Goal: Task Accomplishment & Management: Complete application form

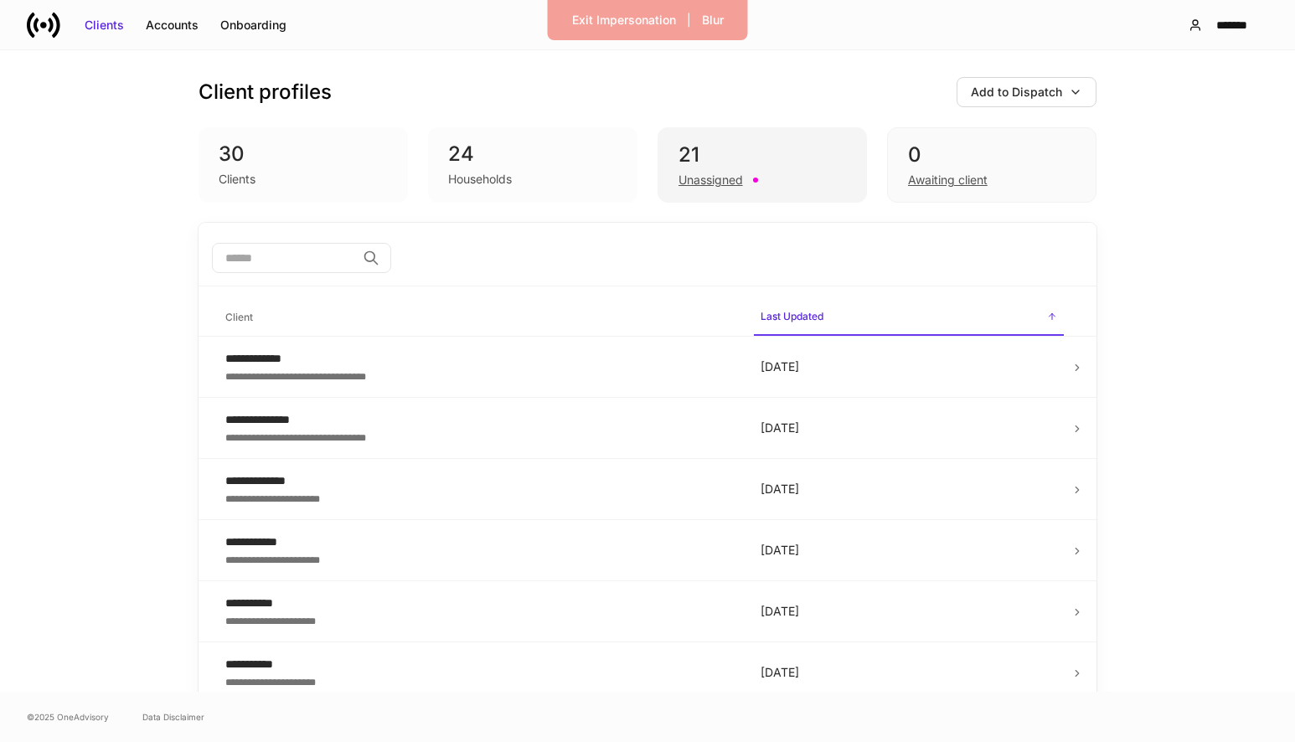
click at [712, 170] on div "Unassigned" at bounding box center [761, 178] width 167 height 20
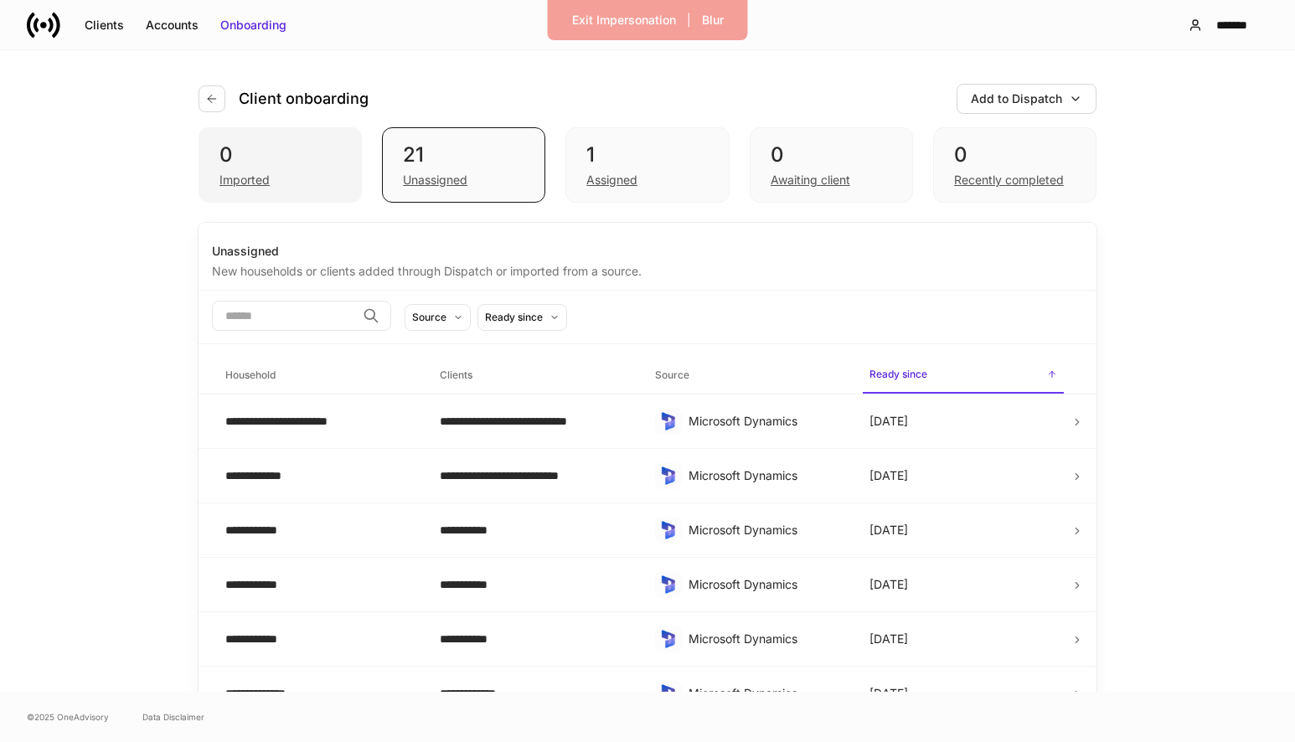
click at [252, 188] on div "Imported" at bounding box center [244, 180] width 50 height 17
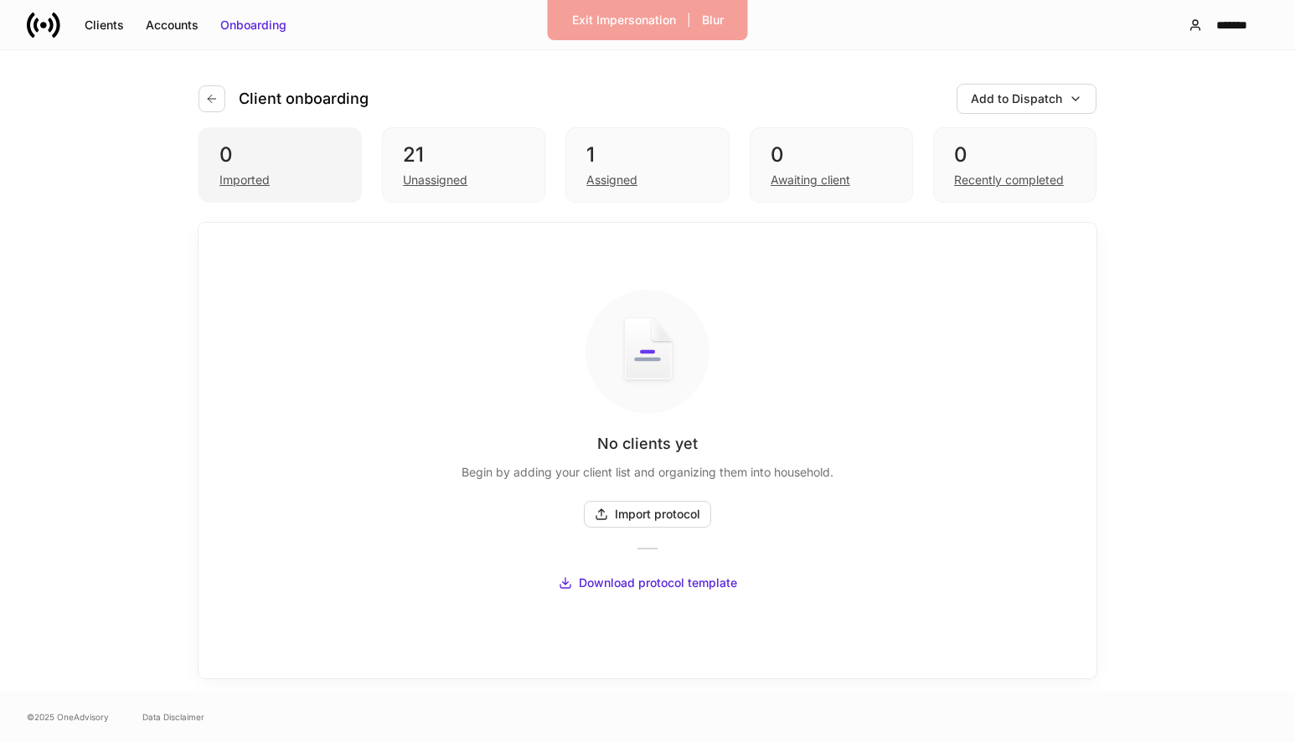
click at [273, 182] on div "Imported" at bounding box center [279, 178] width 121 height 20
click at [447, 178] on div "Unassigned" at bounding box center [435, 180] width 64 height 17
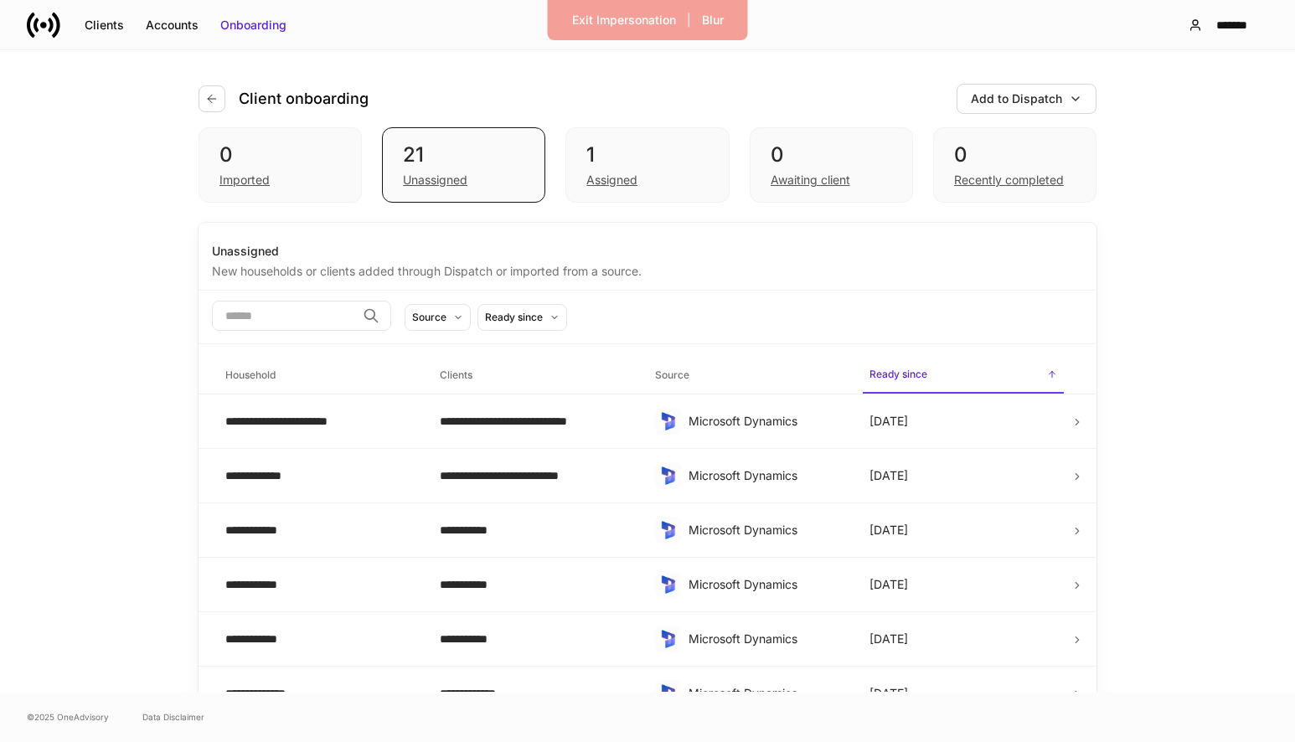
click at [353, 317] on input "search" at bounding box center [284, 316] width 144 height 30
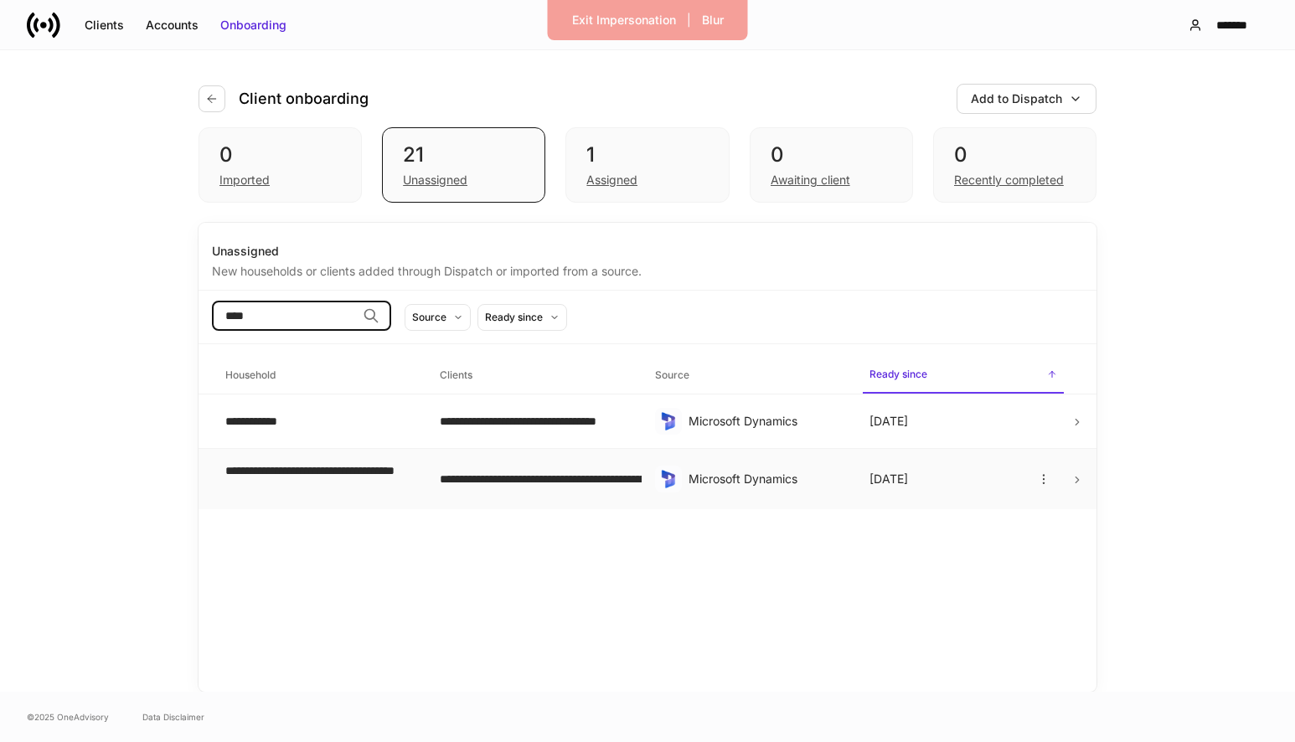
type input "***"
click at [301, 470] on div "**********" at bounding box center [319, 478] width 188 height 33
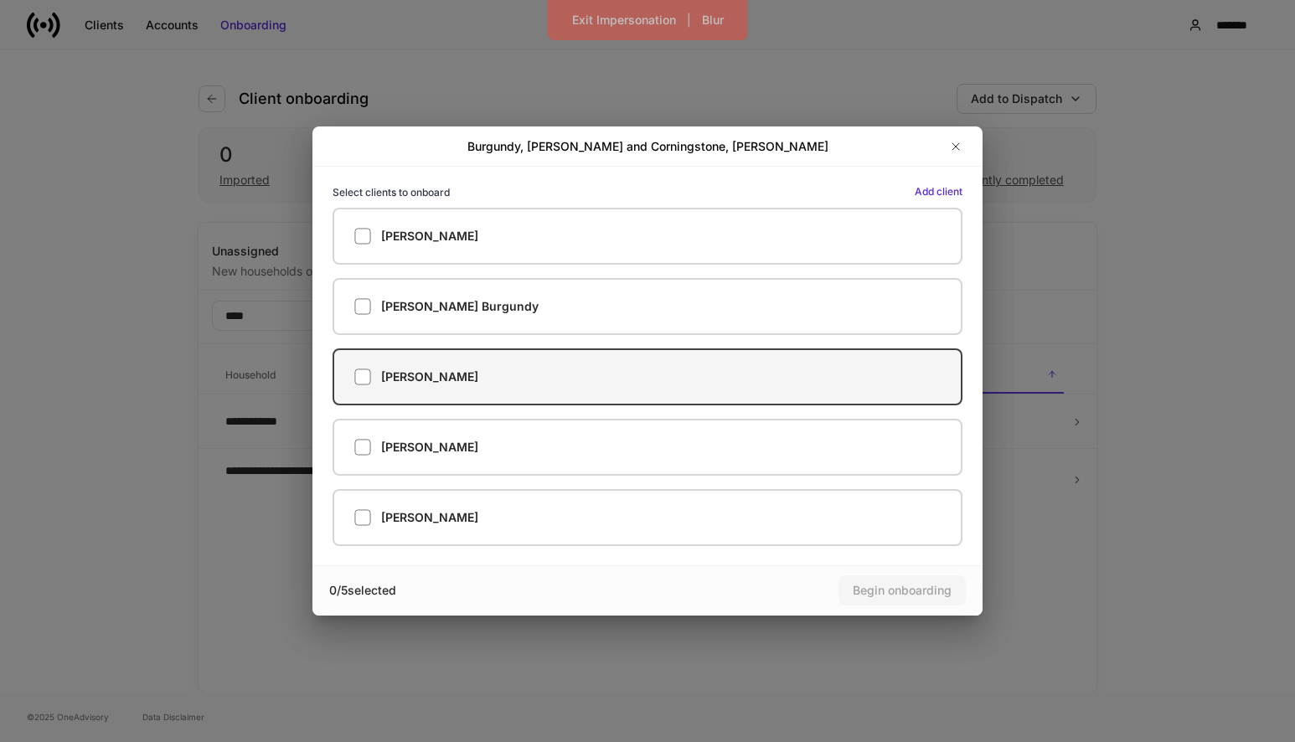
click at [667, 381] on div "Ronald Burgundy" at bounding box center [647, 376] width 586 height 17
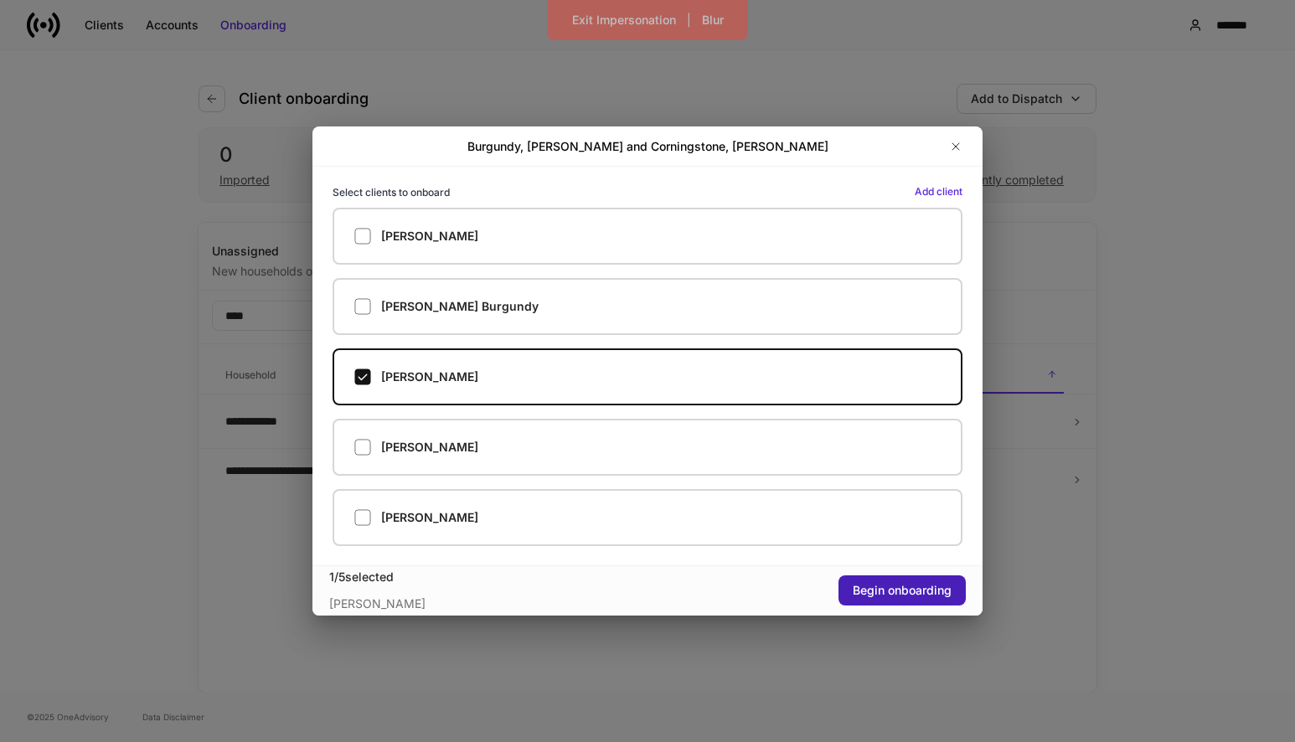
click at [925, 586] on div "Begin onboarding" at bounding box center [901, 590] width 99 height 17
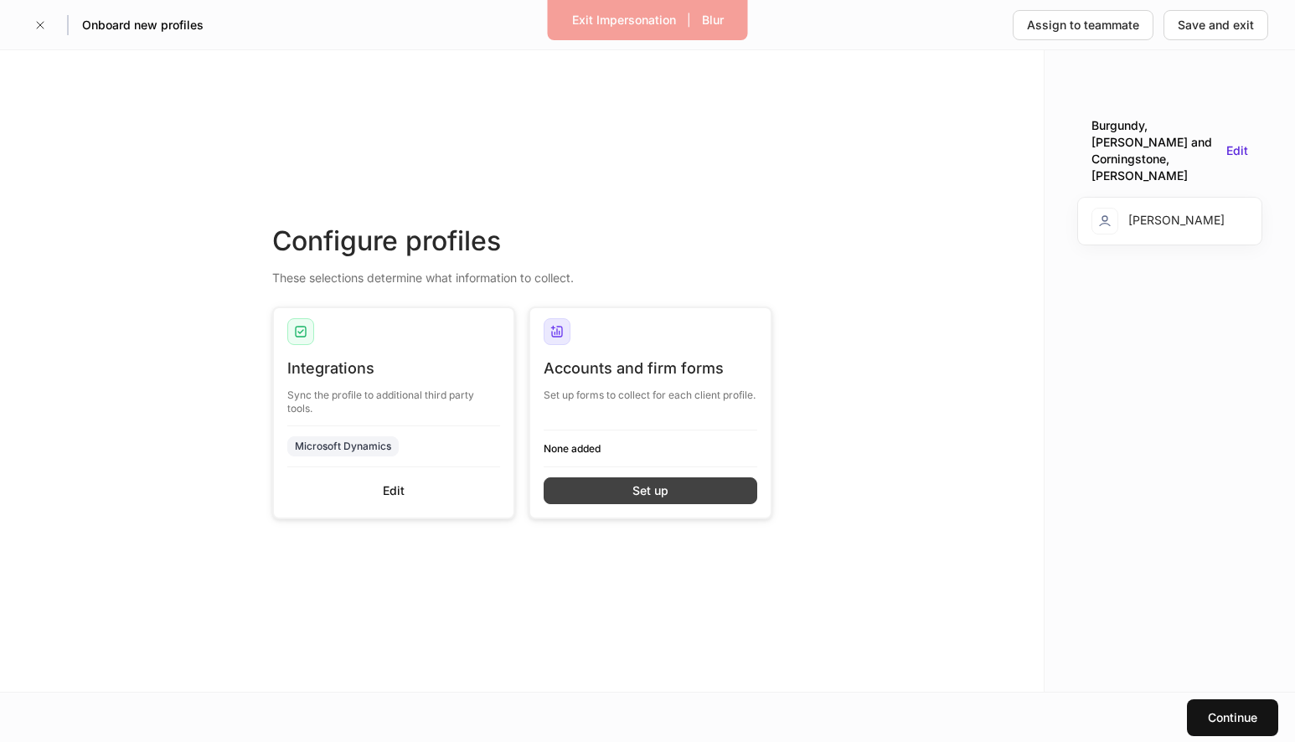
click at [598, 488] on button "Set up" at bounding box center [650, 490] width 214 height 27
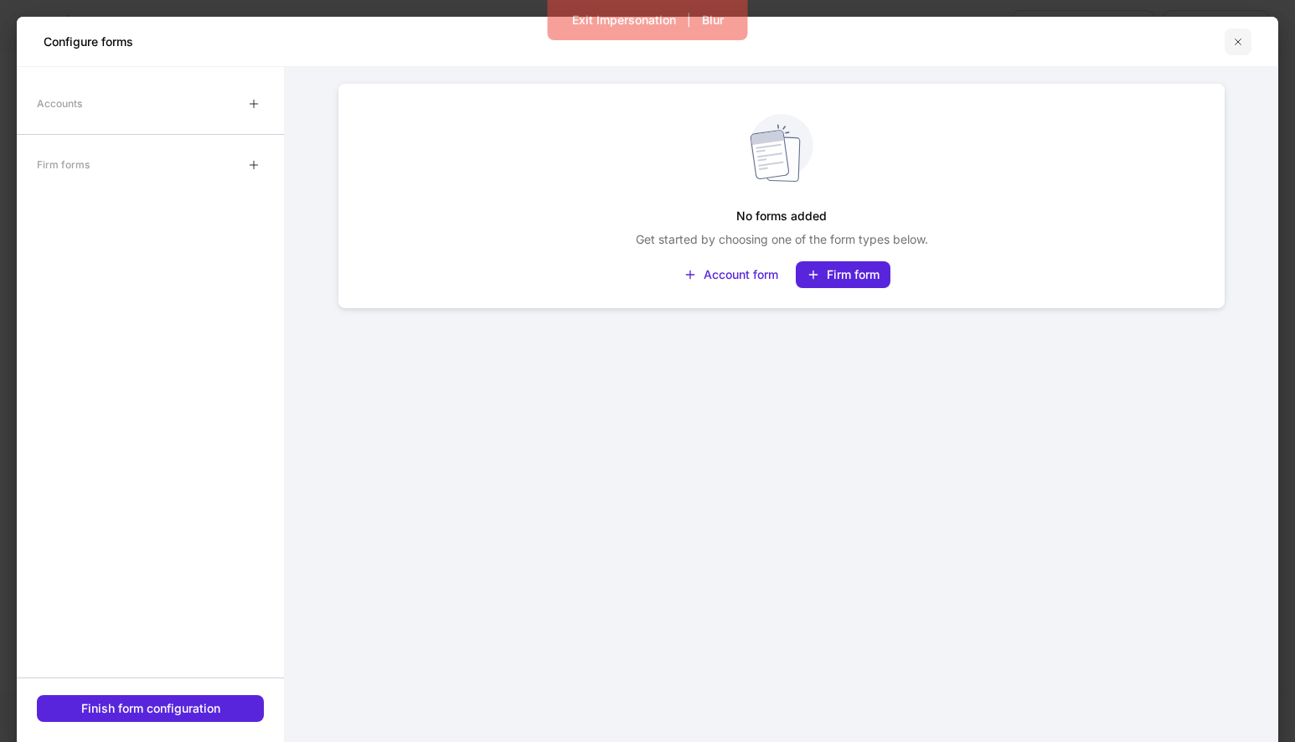
click at [1234, 40] on icon "button" at bounding box center [1237, 41] width 13 height 13
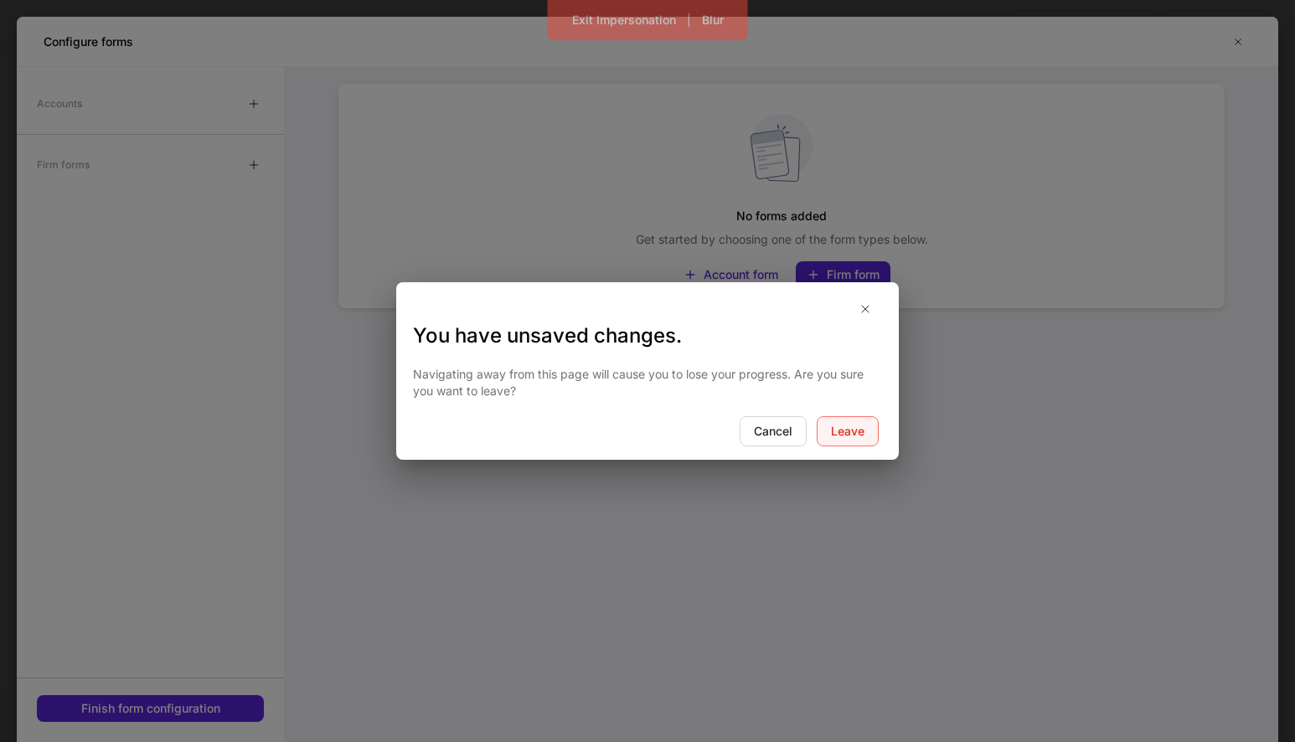
click at [852, 443] on button "Leave" at bounding box center [847, 431] width 62 height 30
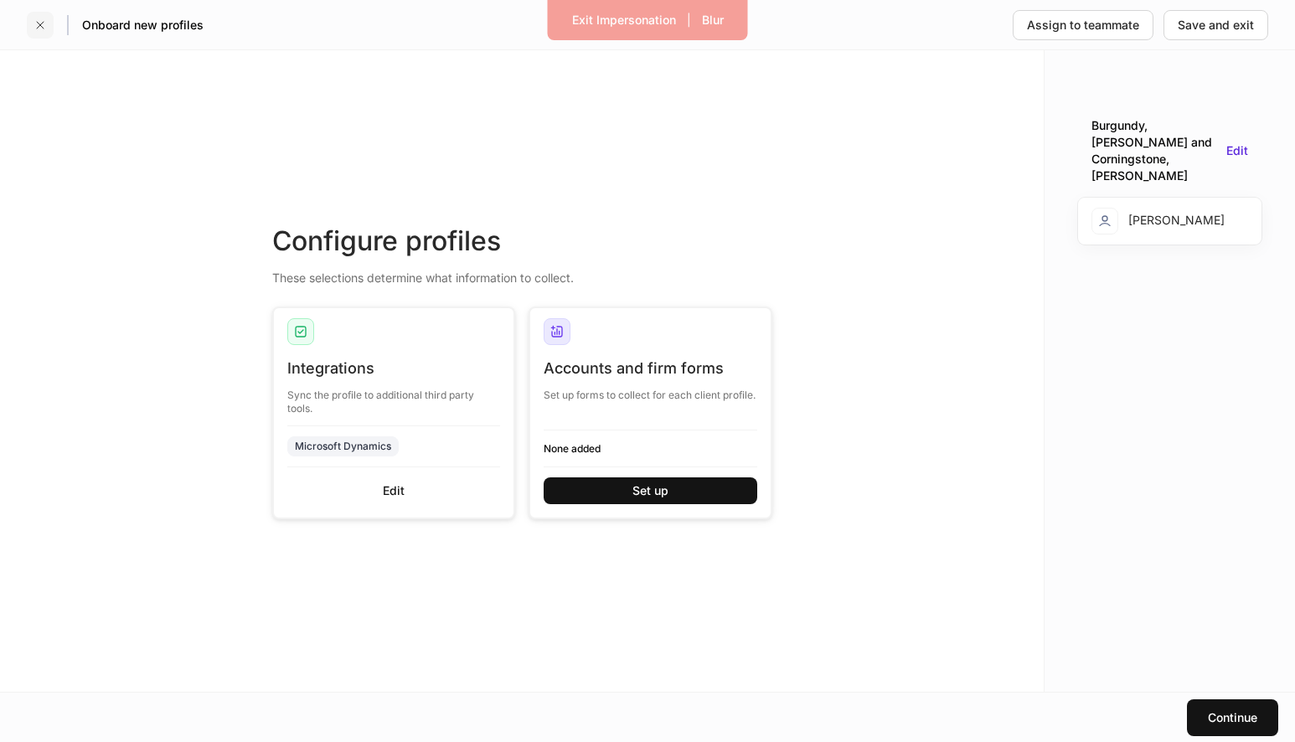
click at [39, 29] on icon "button" at bounding box center [39, 24] width 13 height 13
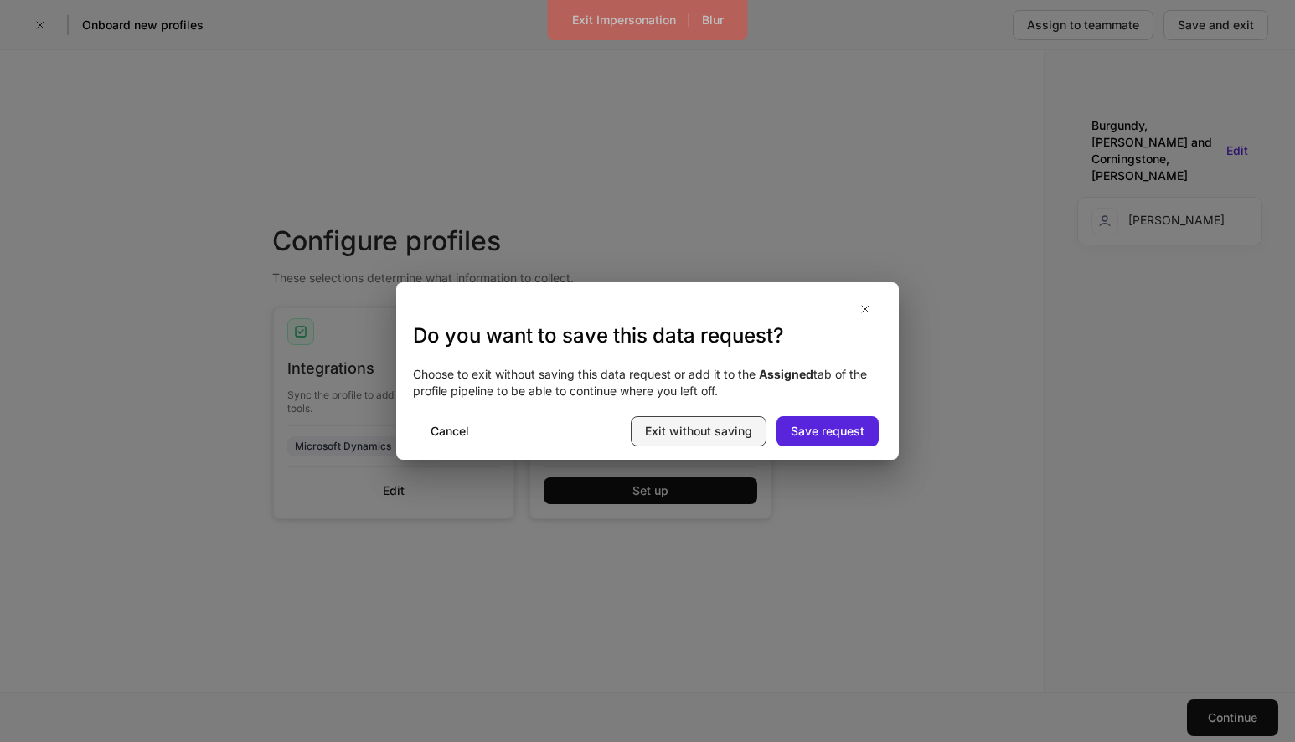
click at [710, 433] on div "Exit without saving" at bounding box center [698, 431] width 107 height 17
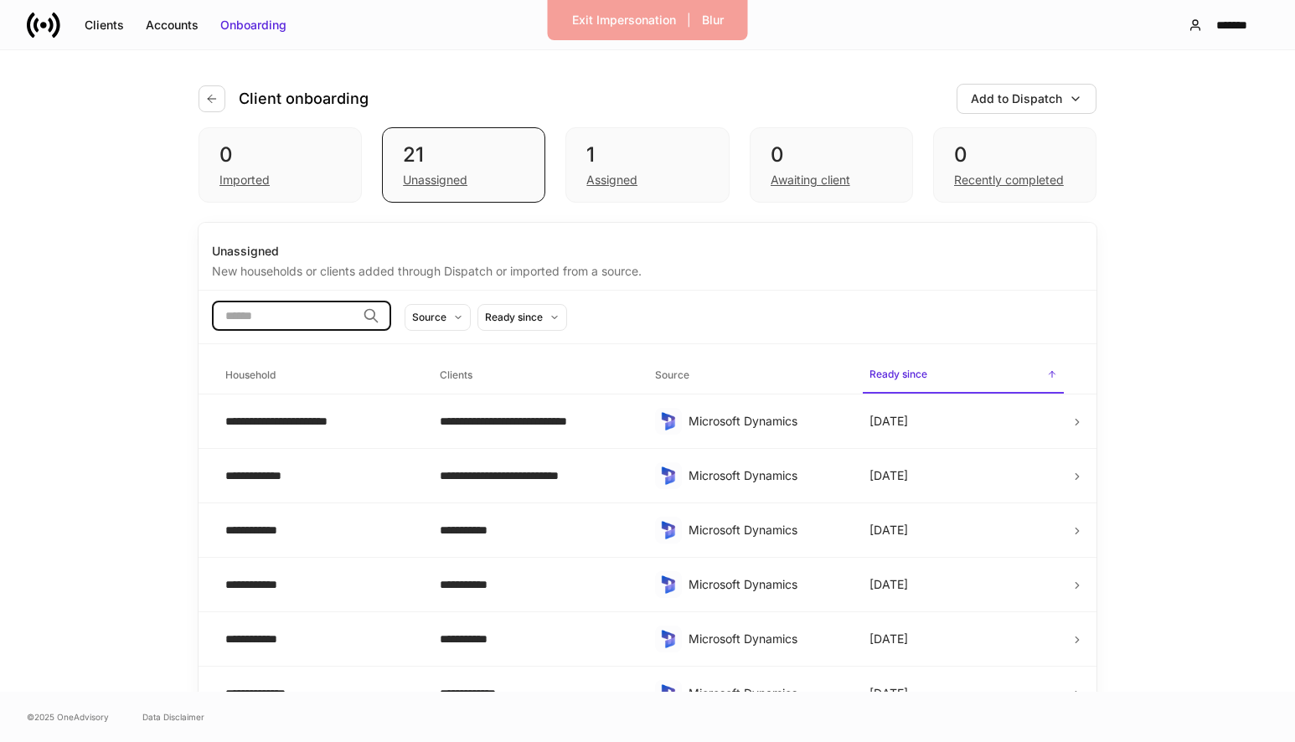
click at [344, 324] on input "search" at bounding box center [284, 316] width 144 height 30
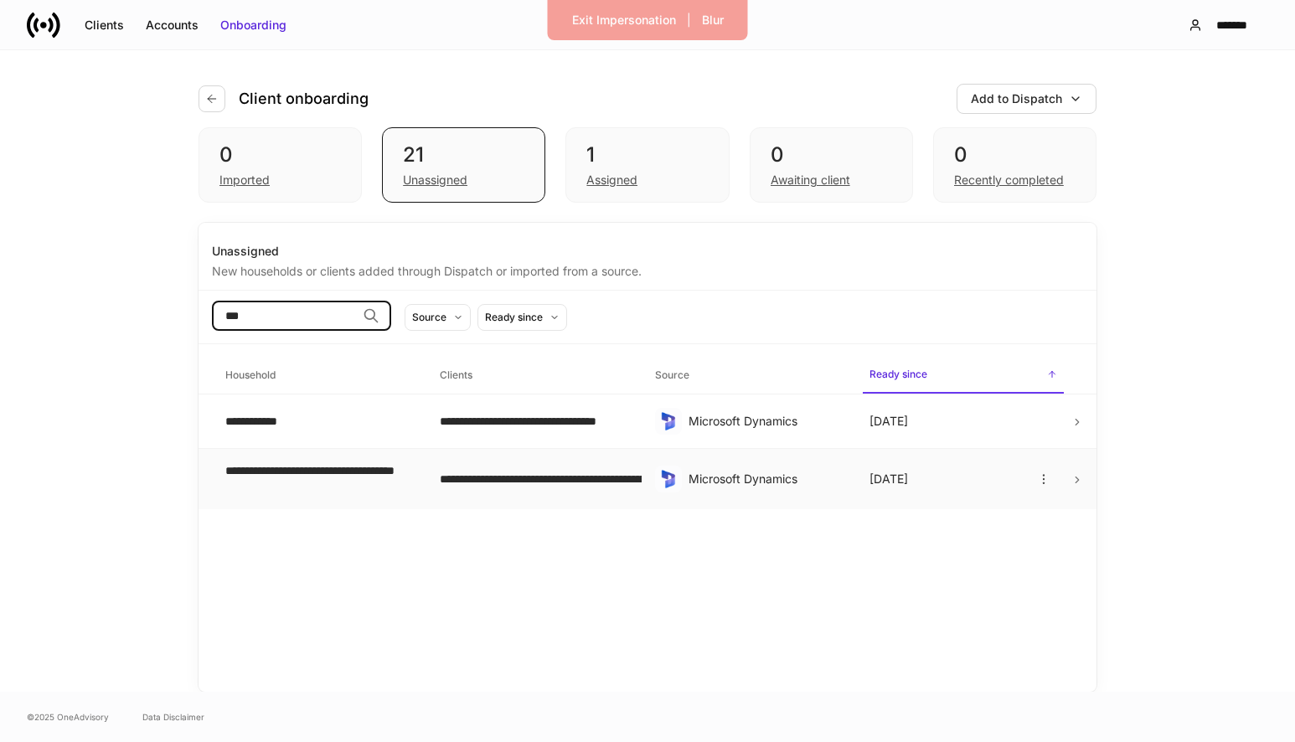
type input "***"
click at [364, 453] on td "**********" at bounding box center [319, 479] width 214 height 61
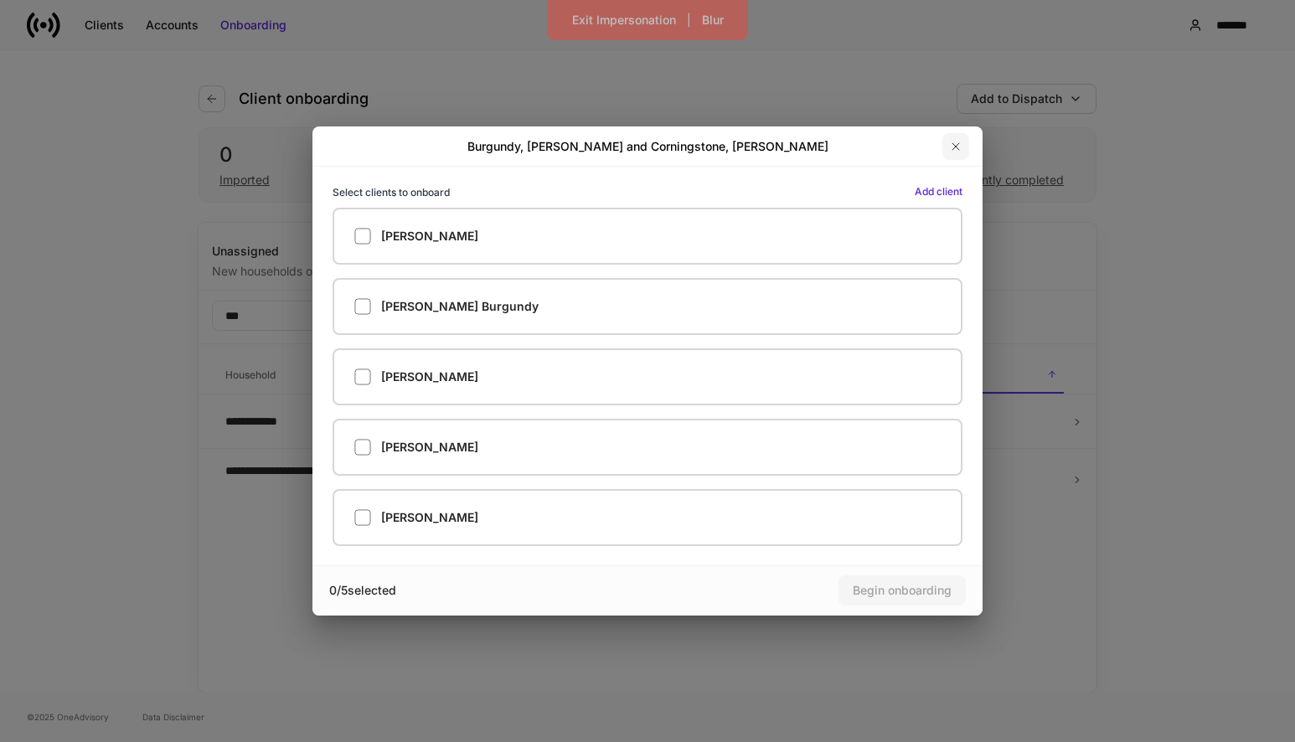
click at [966, 146] on button "button" at bounding box center [955, 146] width 27 height 27
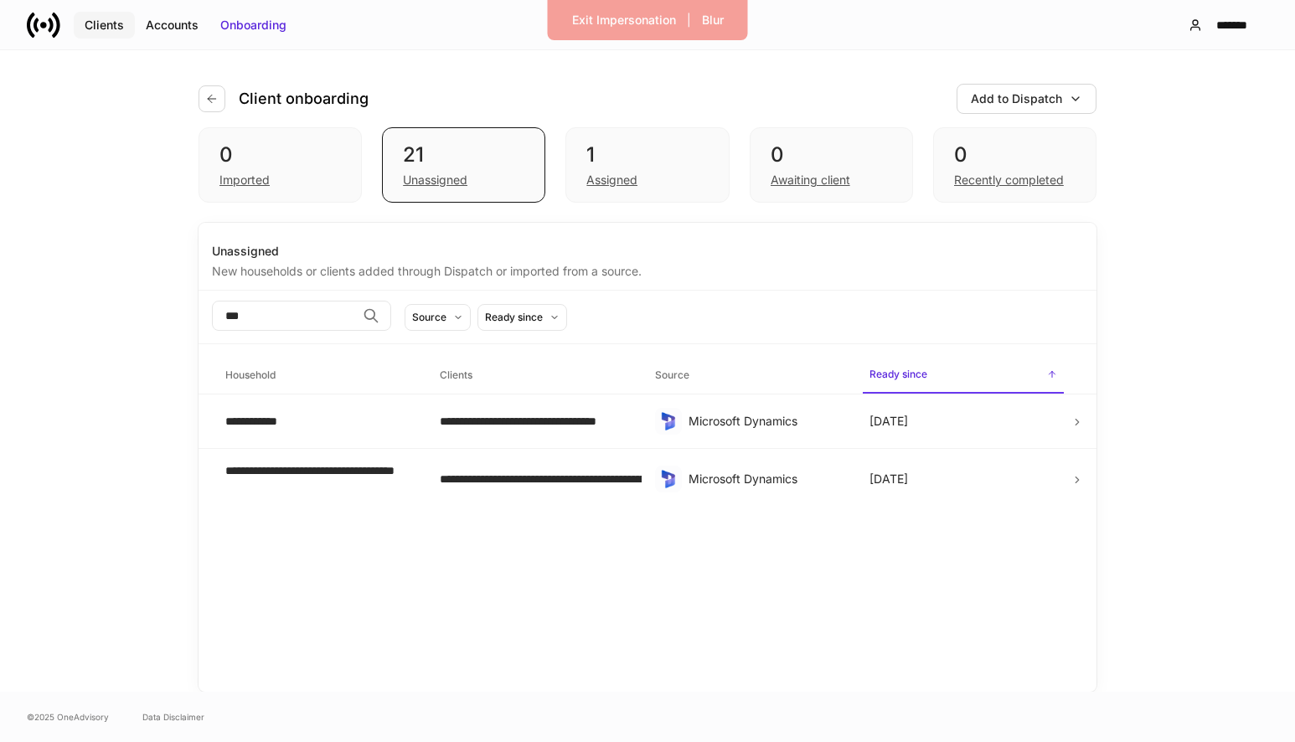
click at [95, 17] on div "Clients" at bounding box center [104, 25] width 39 height 17
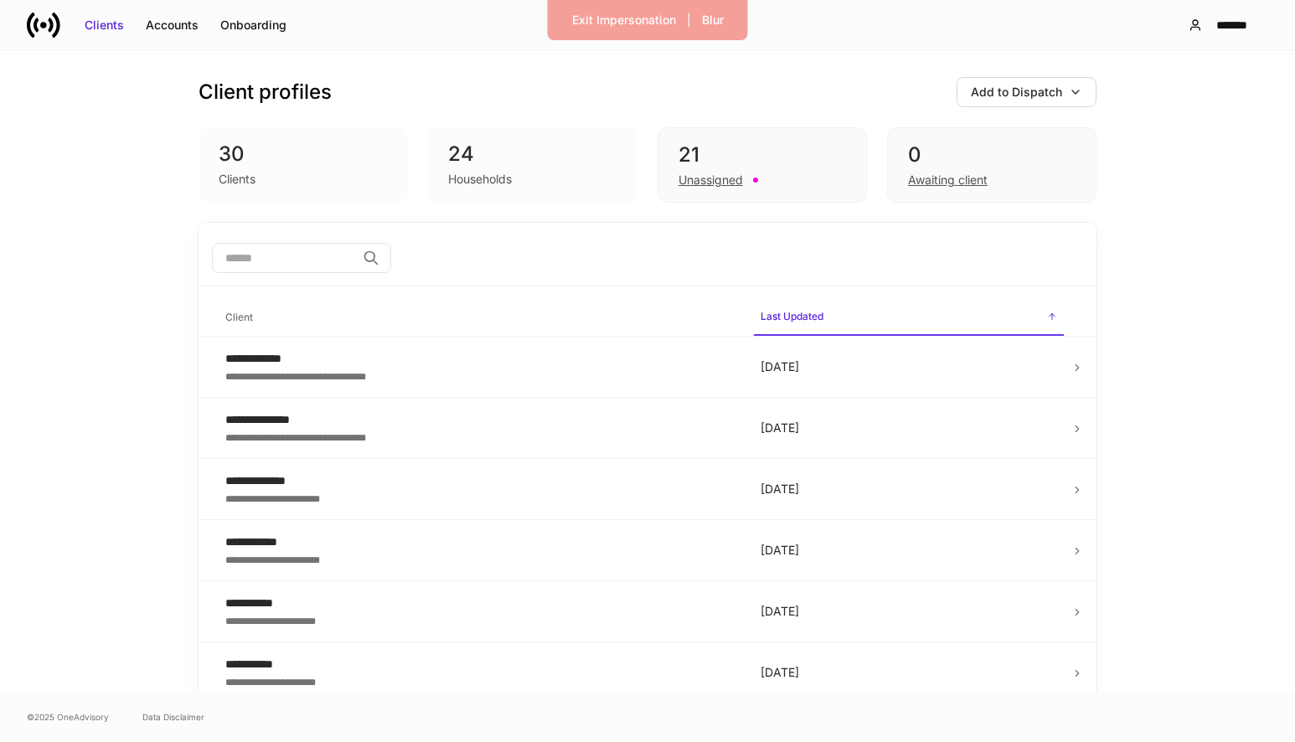
click at [257, 259] on input "search" at bounding box center [284, 258] width 144 height 30
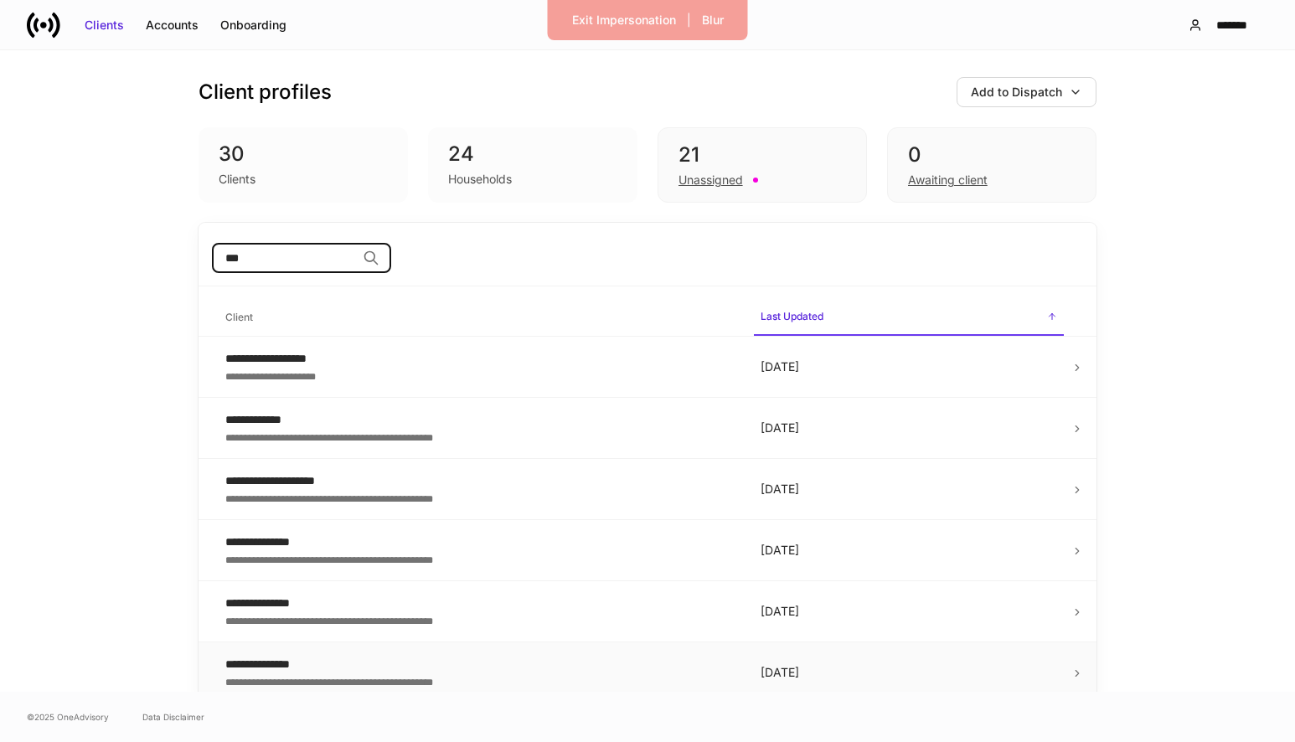
type input "***"
click at [289, 664] on div "**********" at bounding box center [479, 664] width 508 height 17
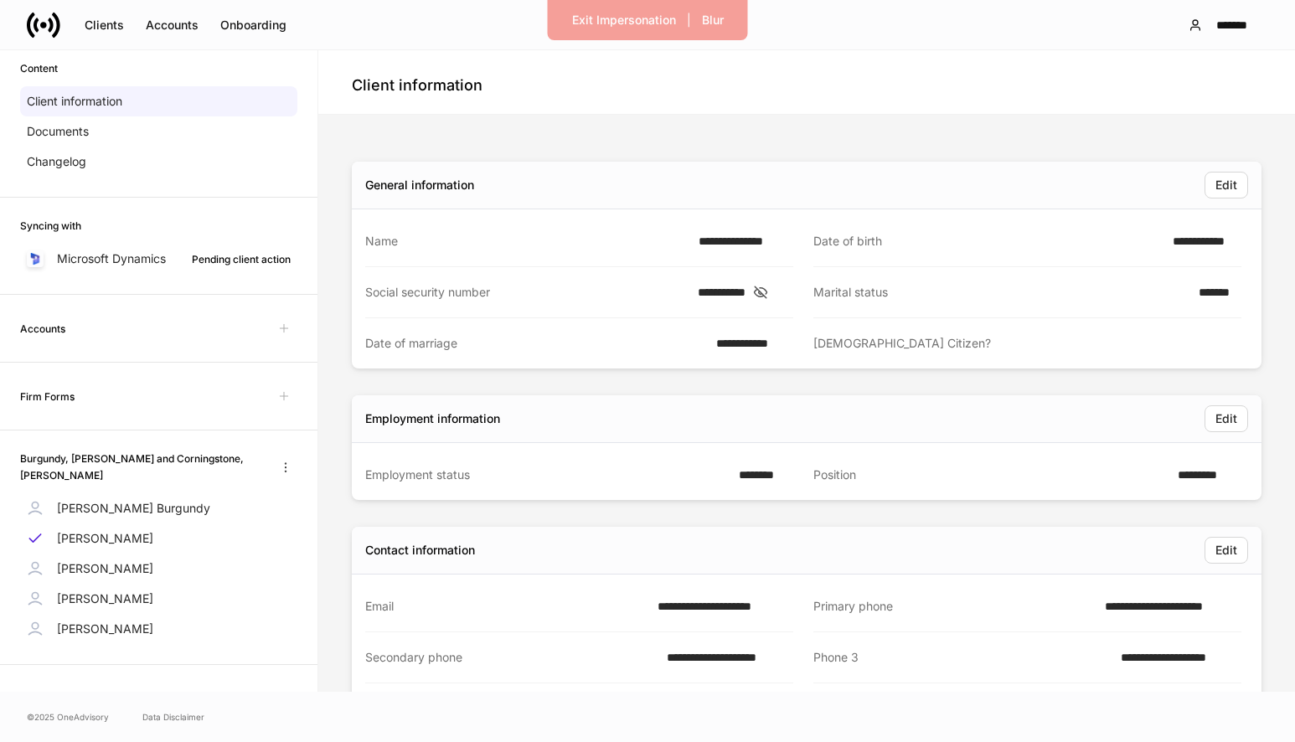
scroll to position [92, 0]
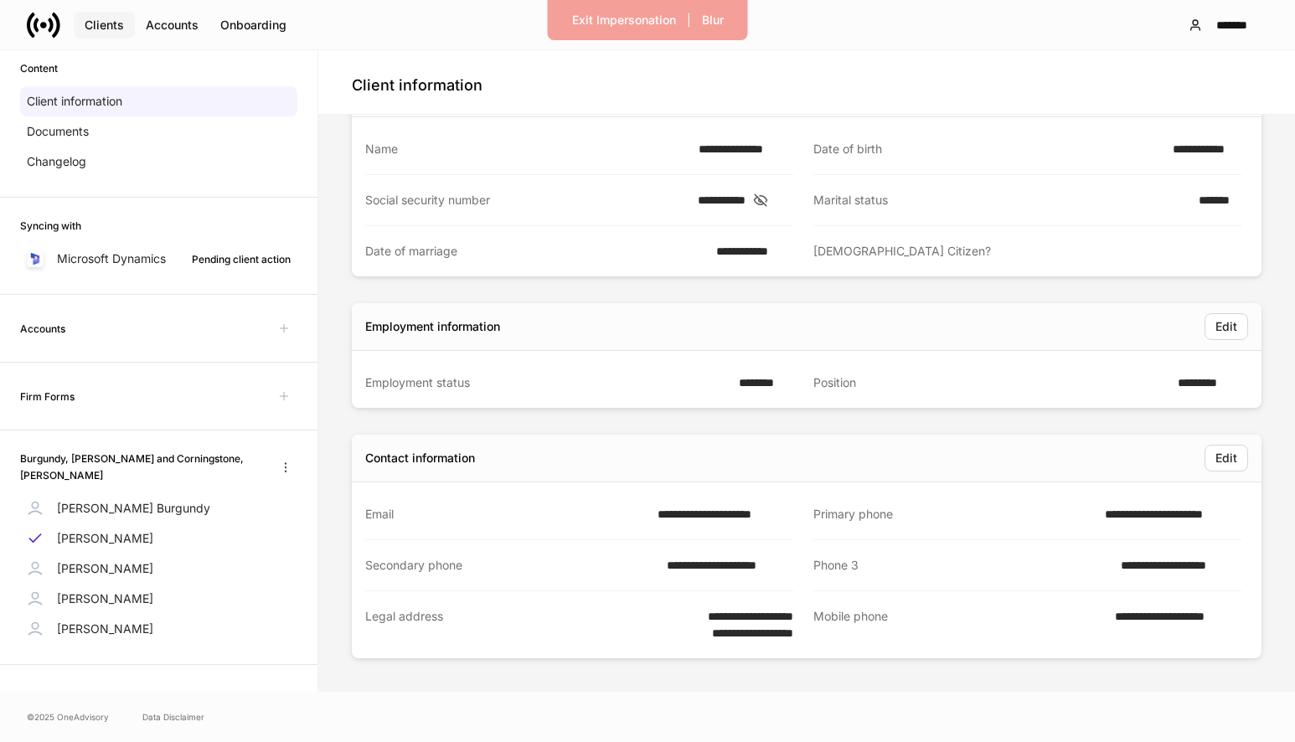
click at [111, 29] on div "Clients" at bounding box center [104, 25] width 39 height 17
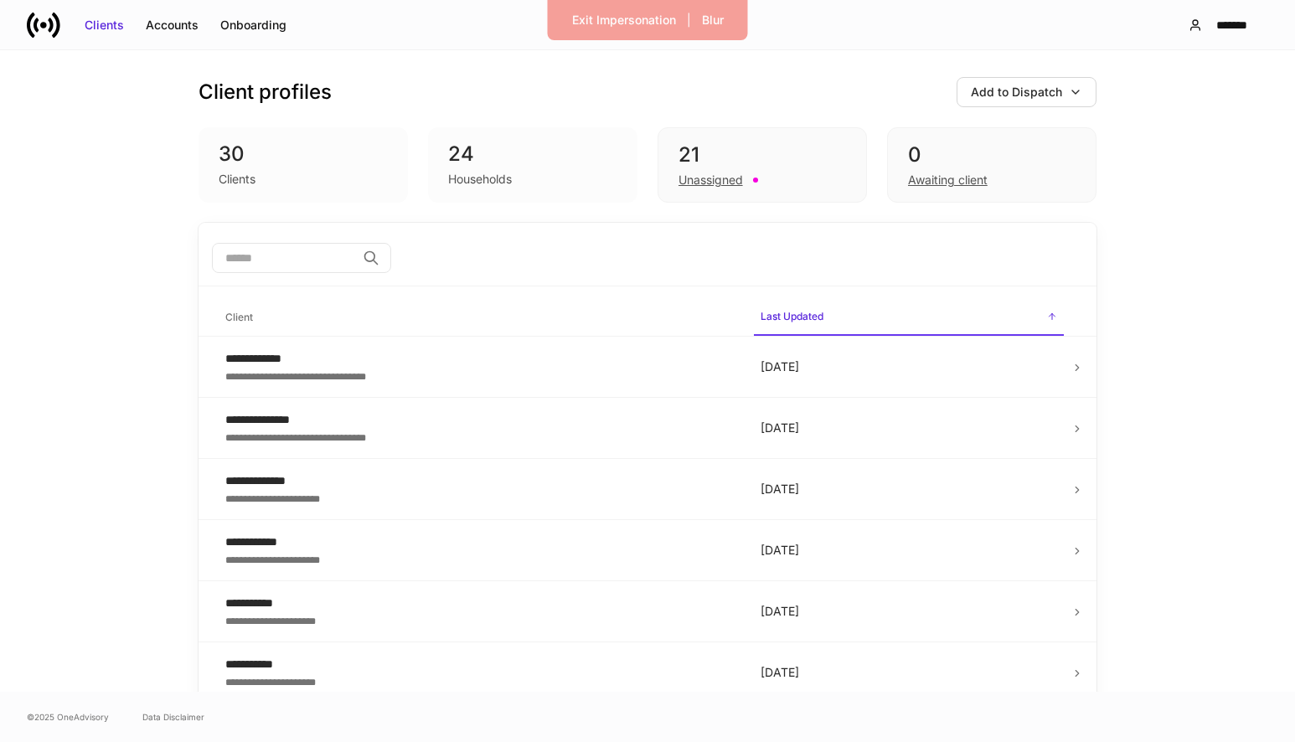
click at [323, 266] on input "search" at bounding box center [284, 258] width 144 height 30
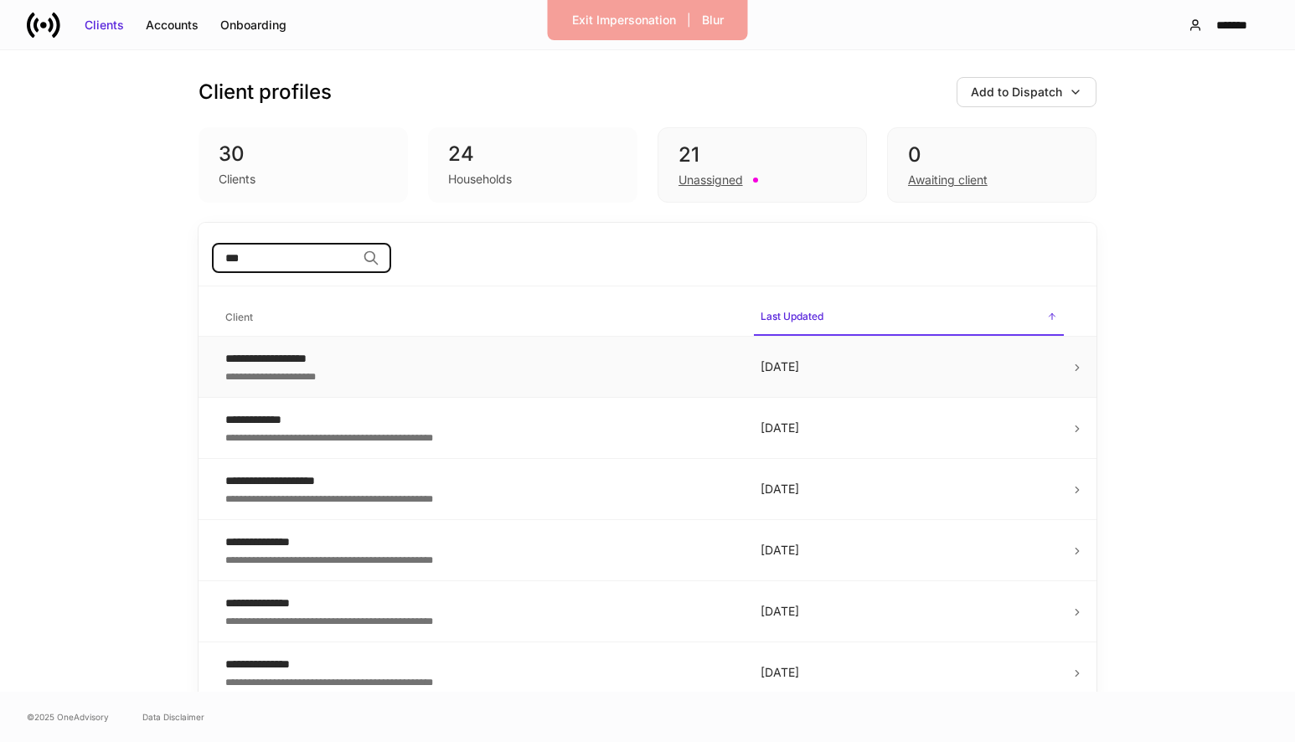
scroll to position [11, 0]
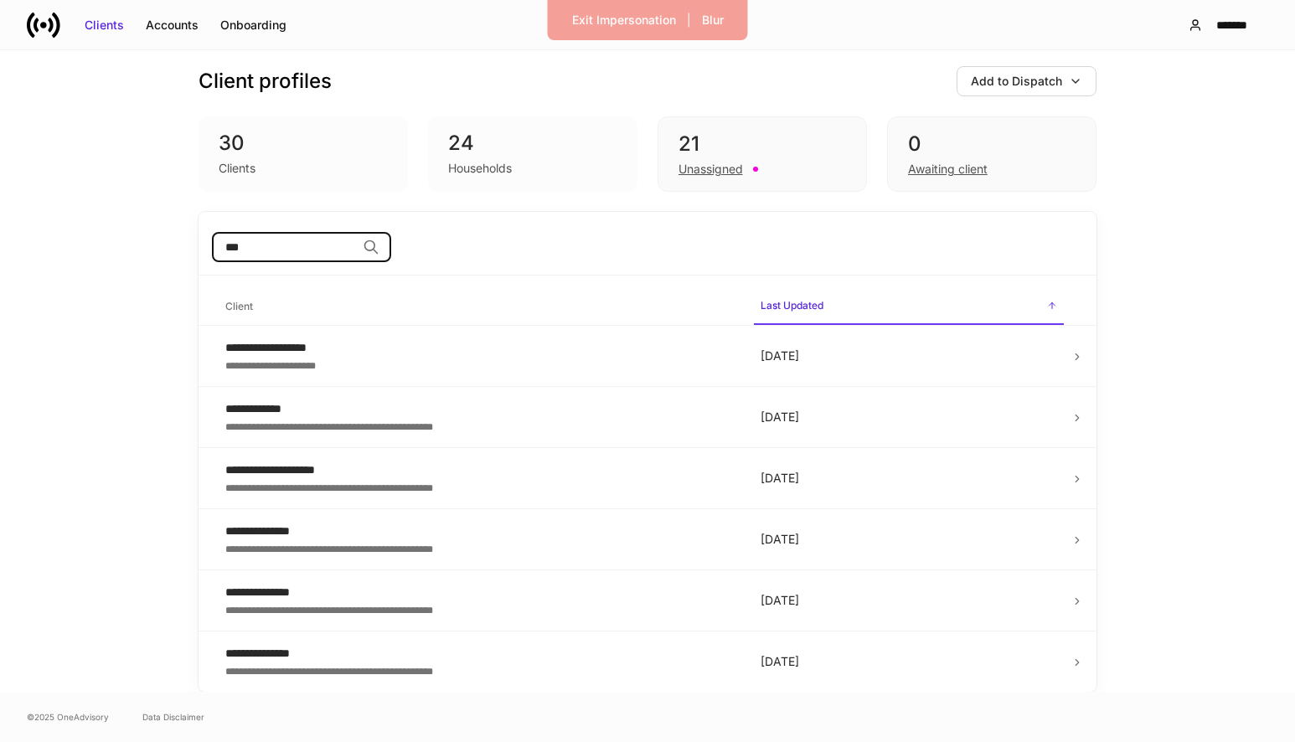
type input "***"
click at [489, 172] on div "Households" at bounding box center [480, 168] width 64 height 17
click at [718, 173] on div "Unassigned" at bounding box center [710, 169] width 64 height 17
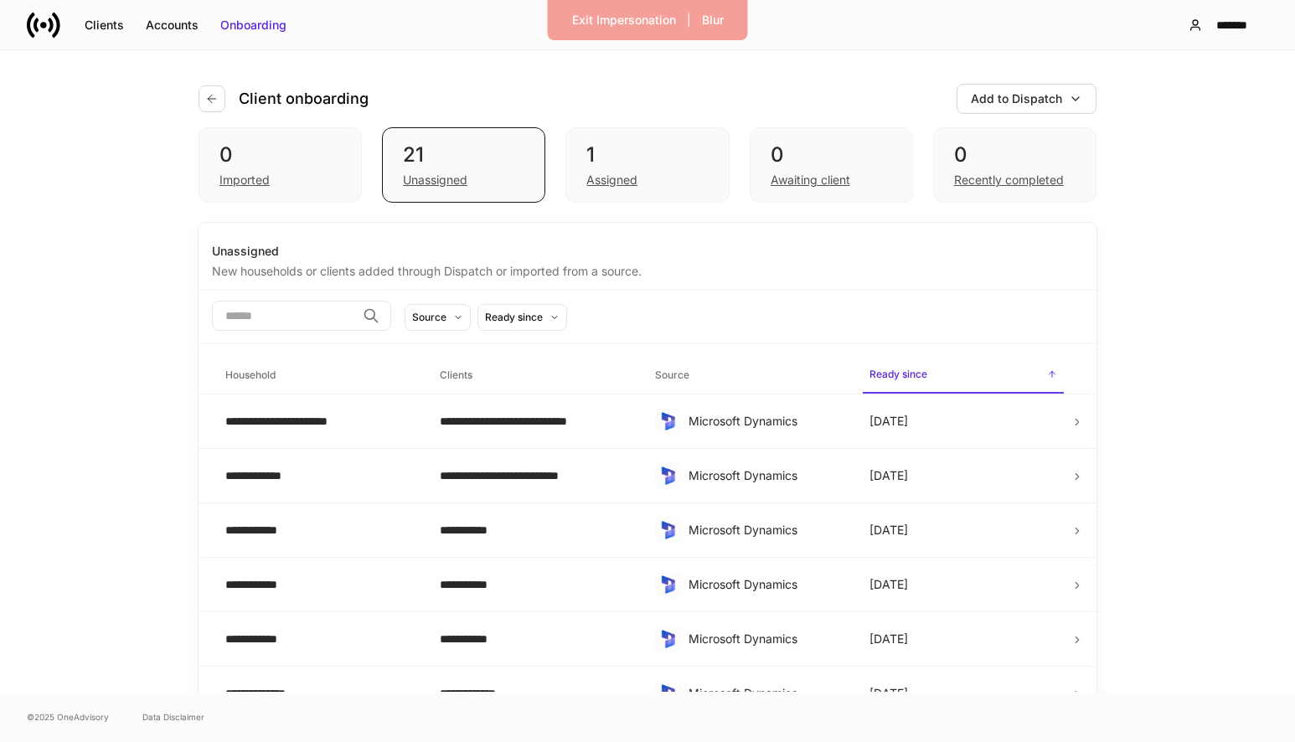
click at [324, 333] on div "​ Source Ready since" at bounding box center [647, 318] width 898 height 54
click at [322, 328] on input "search" at bounding box center [284, 316] width 144 height 30
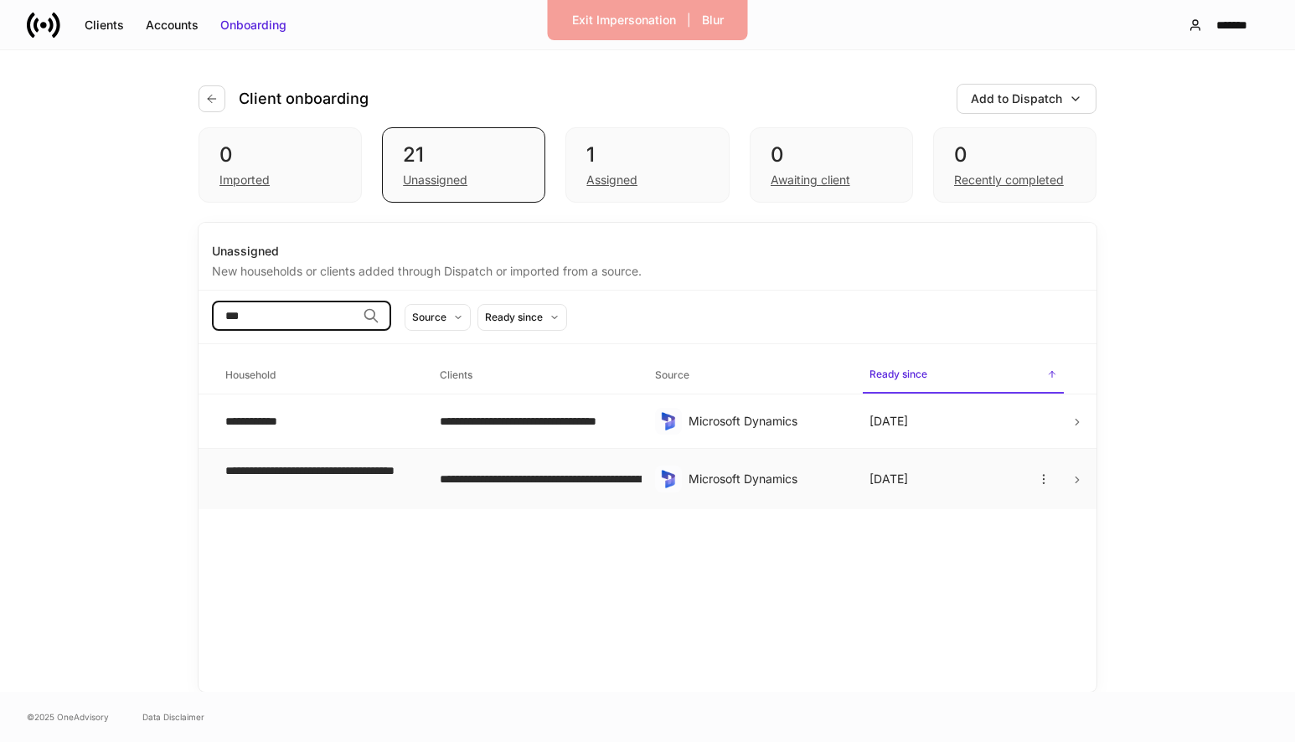
type input "***"
click at [1078, 489] on td at bounding box center [1083, 479] width 26 height 61
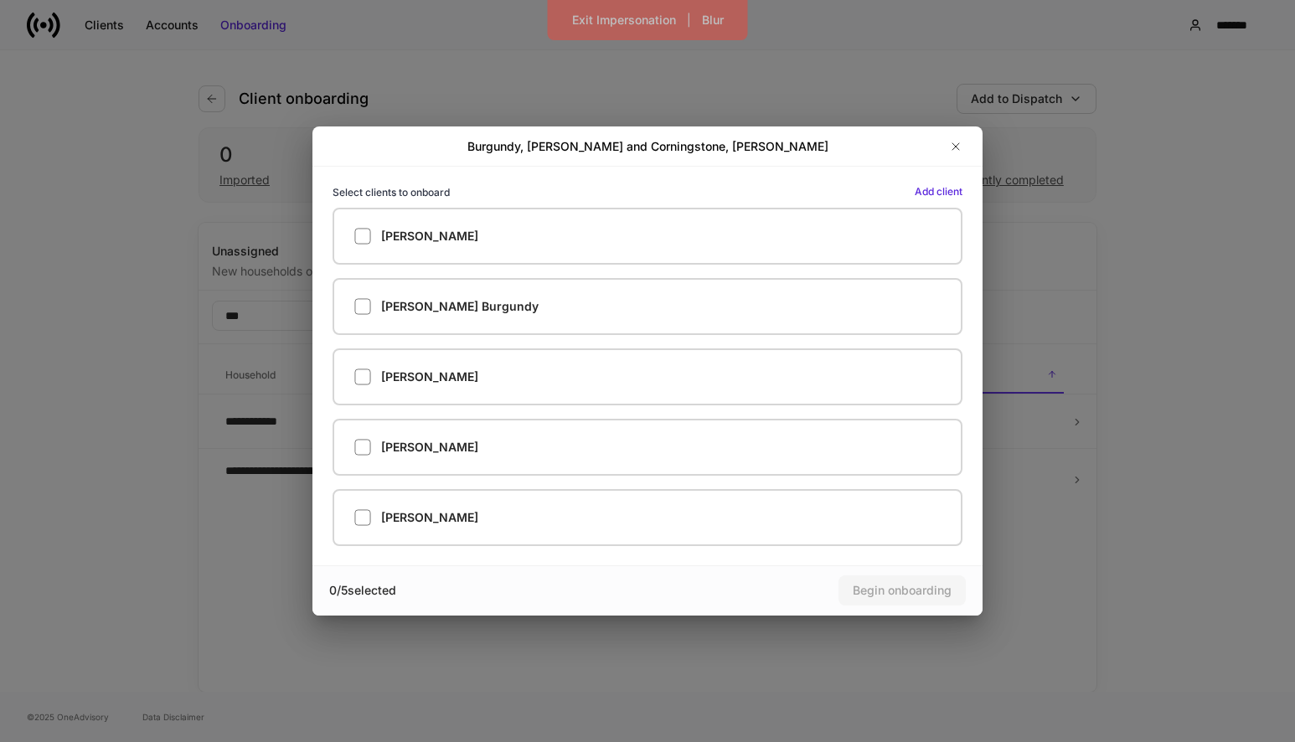
click at [642, 343] on div "Ronald Burgundy" at bounding box center [640, 370] width 643 height 70
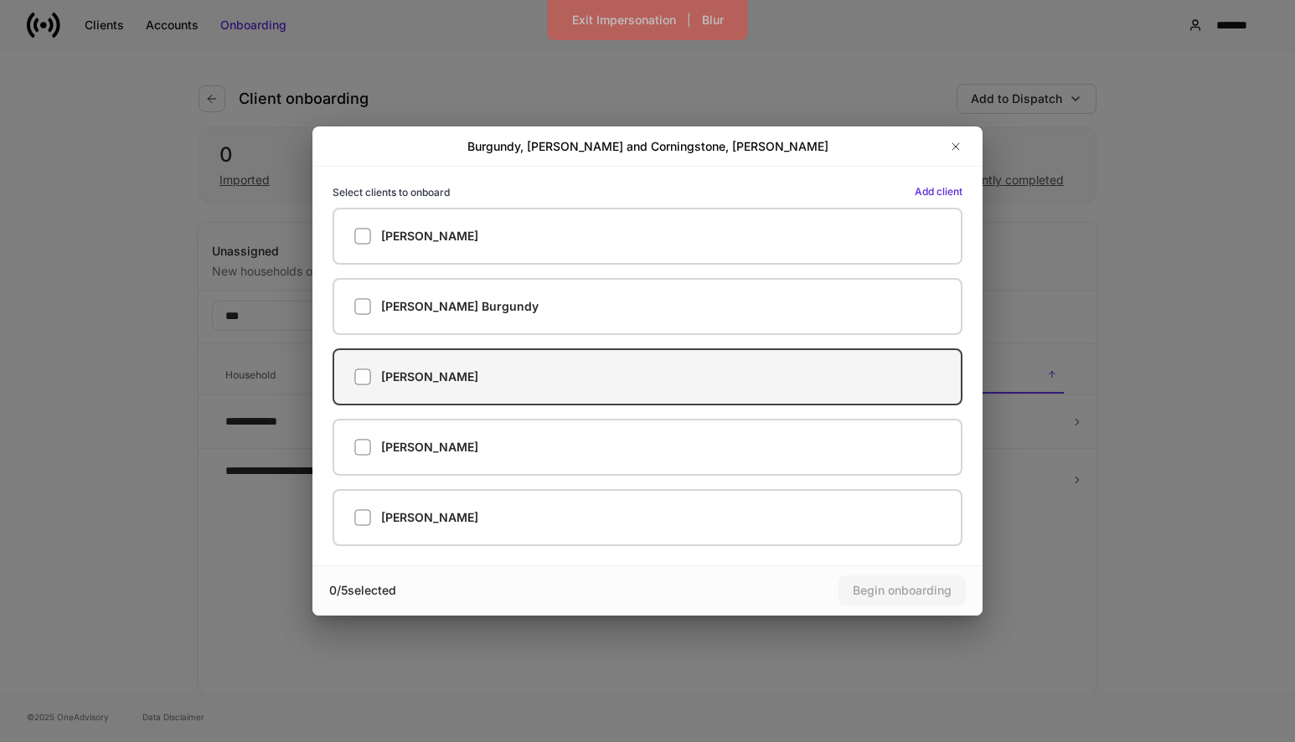
click at [648, 365] on label "Ronald Burgundy" at bounding box center [647, 376] width 630 height 57
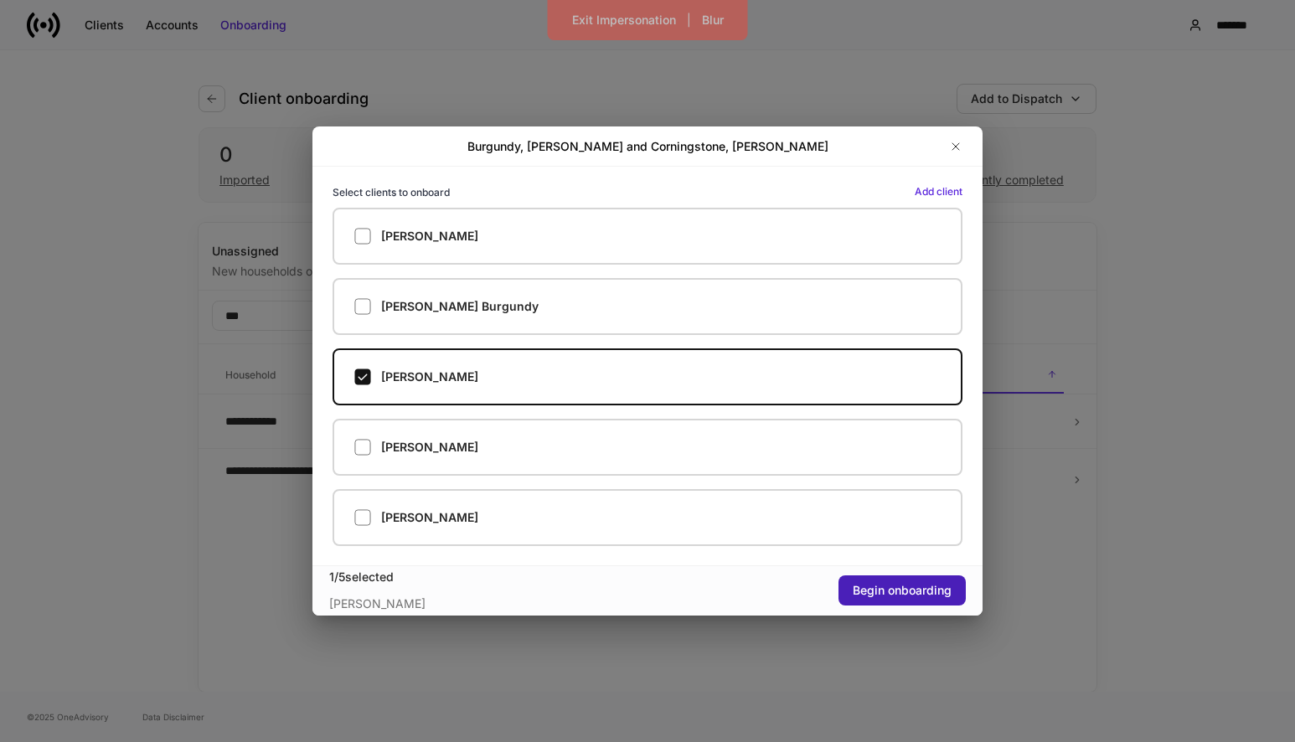
click at [893, 599] on button "Begin onboarding" at bounding box center [901, 590] width 127 height 30
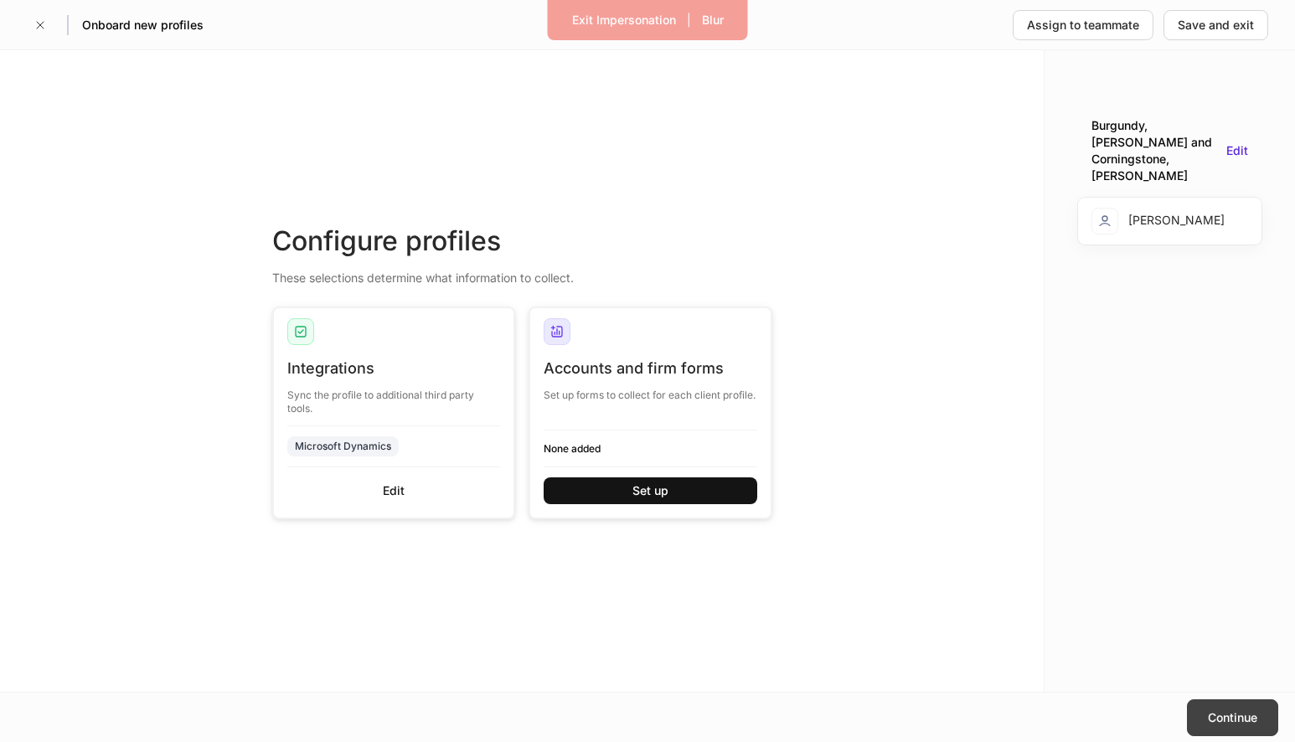
click at [1212, 722] on div "Continue" at bounding box center [1232, 717] width 49 height 17
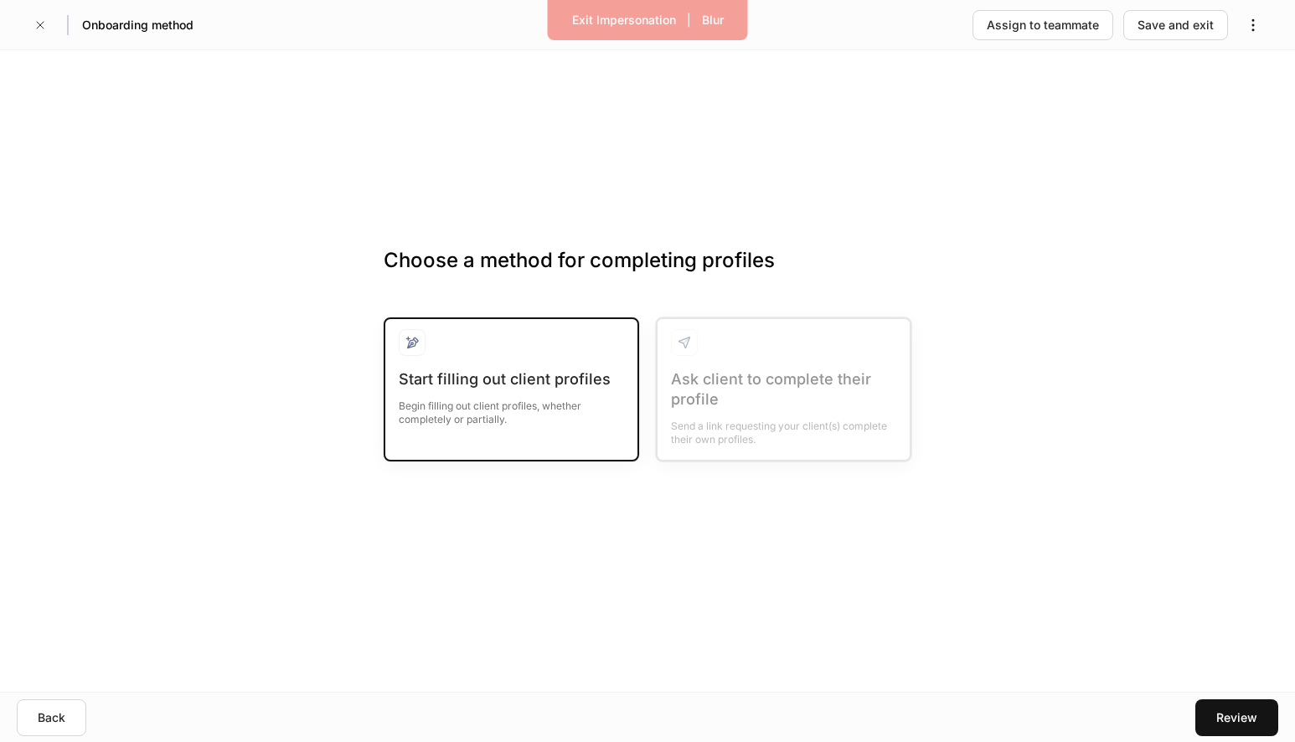
click at [520, 384] on div "Start filling out client profiles" at bounding box center [511, 379] width 225 height 20
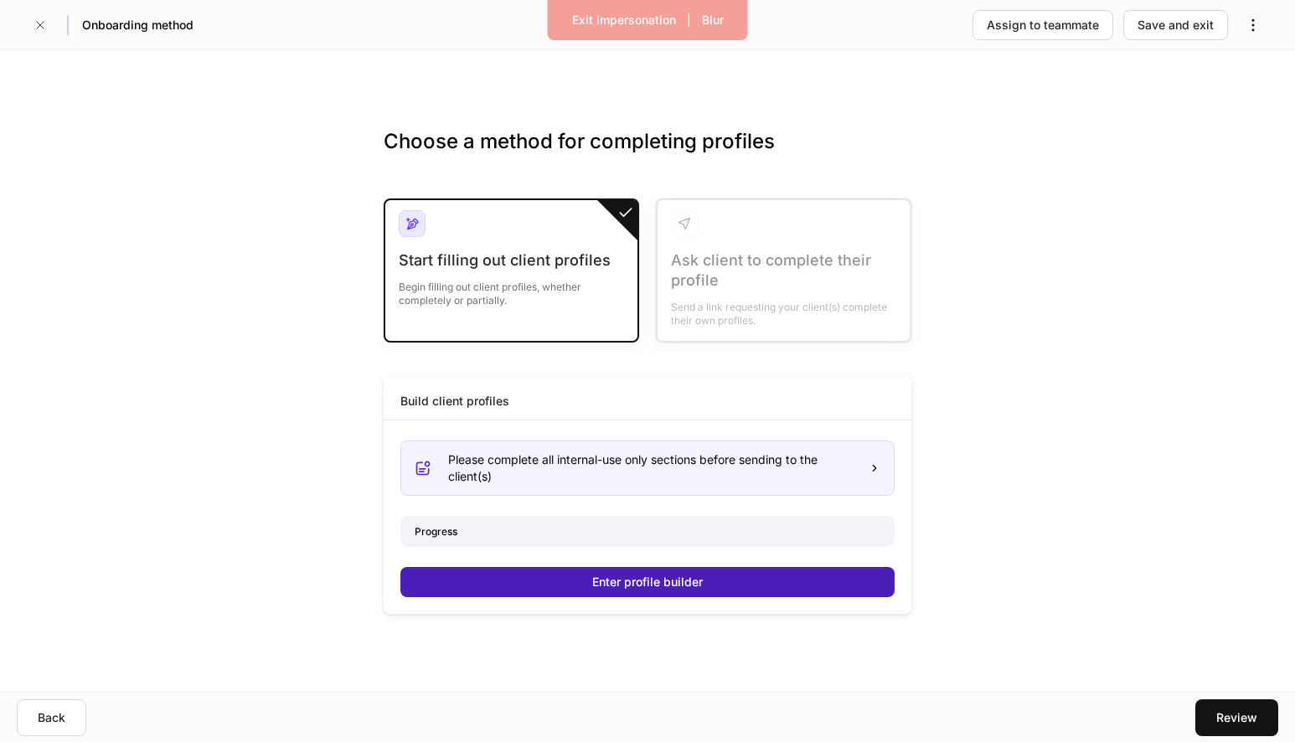
click at [478, 574] on button "Enter profile builder" at bounding box center [647, 582] width 494 height 30
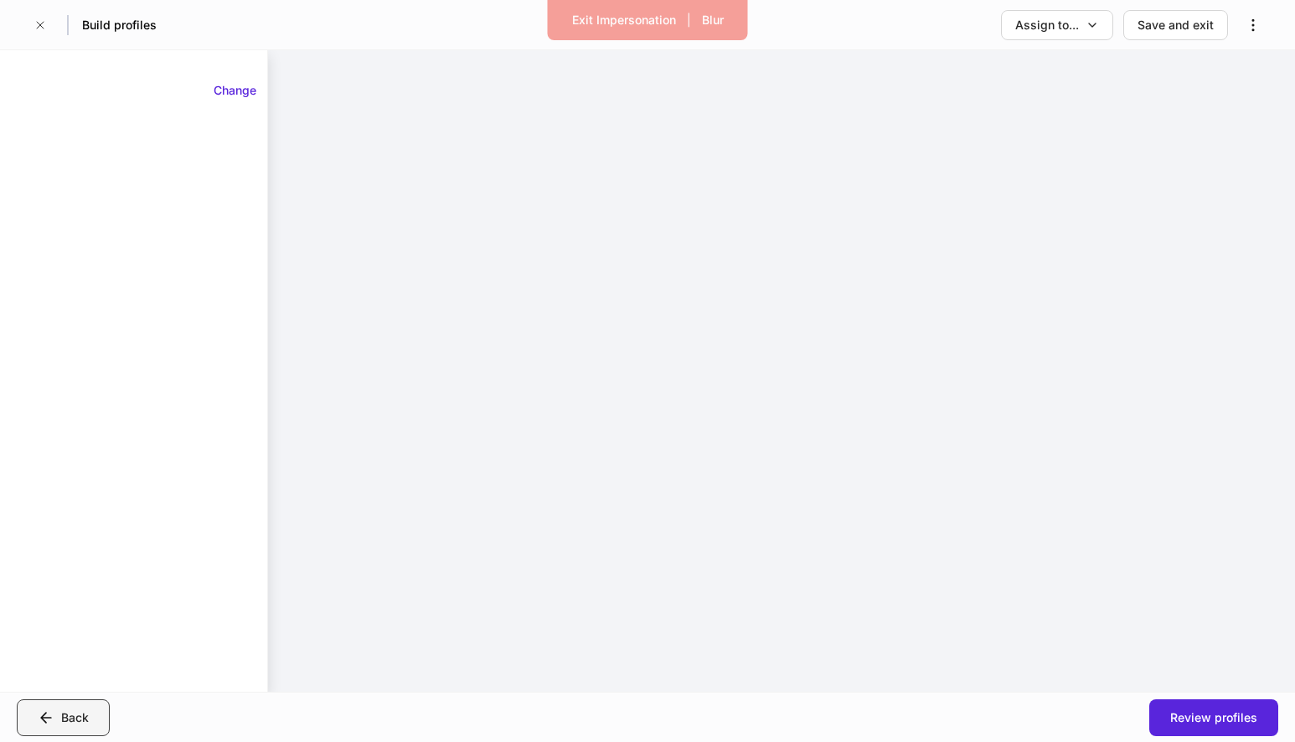
click at [91, 708] on button "Back" at bounding box center [63, 717] width 93 height 37
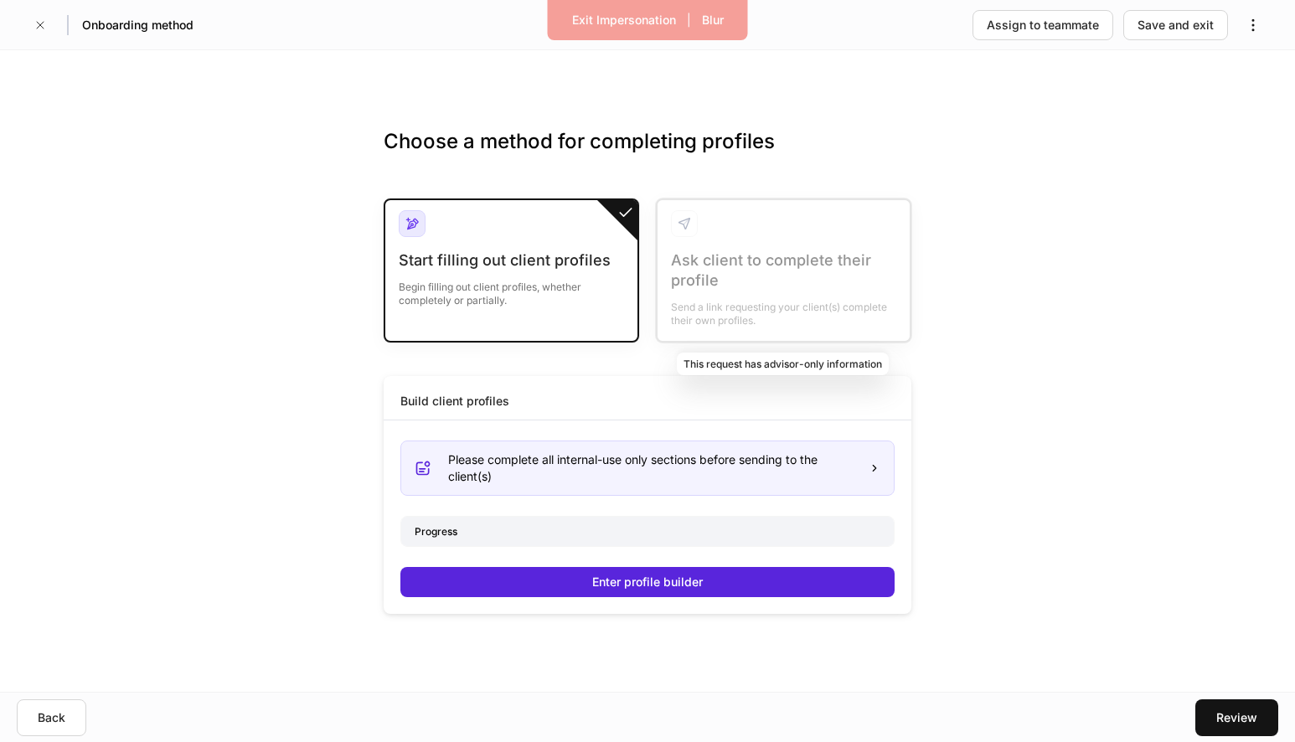
click at [678, 282] on div at bounding box center [783, 270] width 252 height 141
click at [590, 296] on div "Begin filling out client profiles, whether completely or partially." at bounding box center [511, 288] width 225 height 37
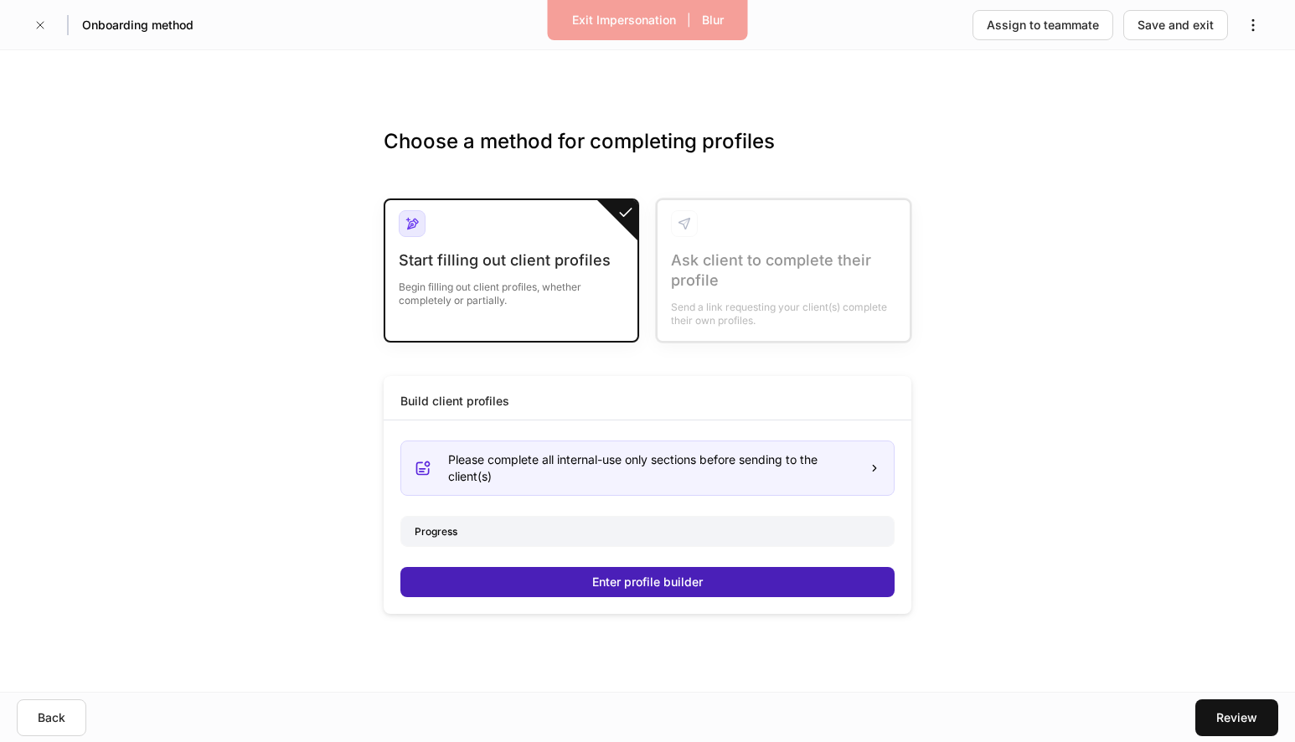
click at [622, 580] on div "Enter profile builder" at bounding box center [647, 582] width 111 height 17
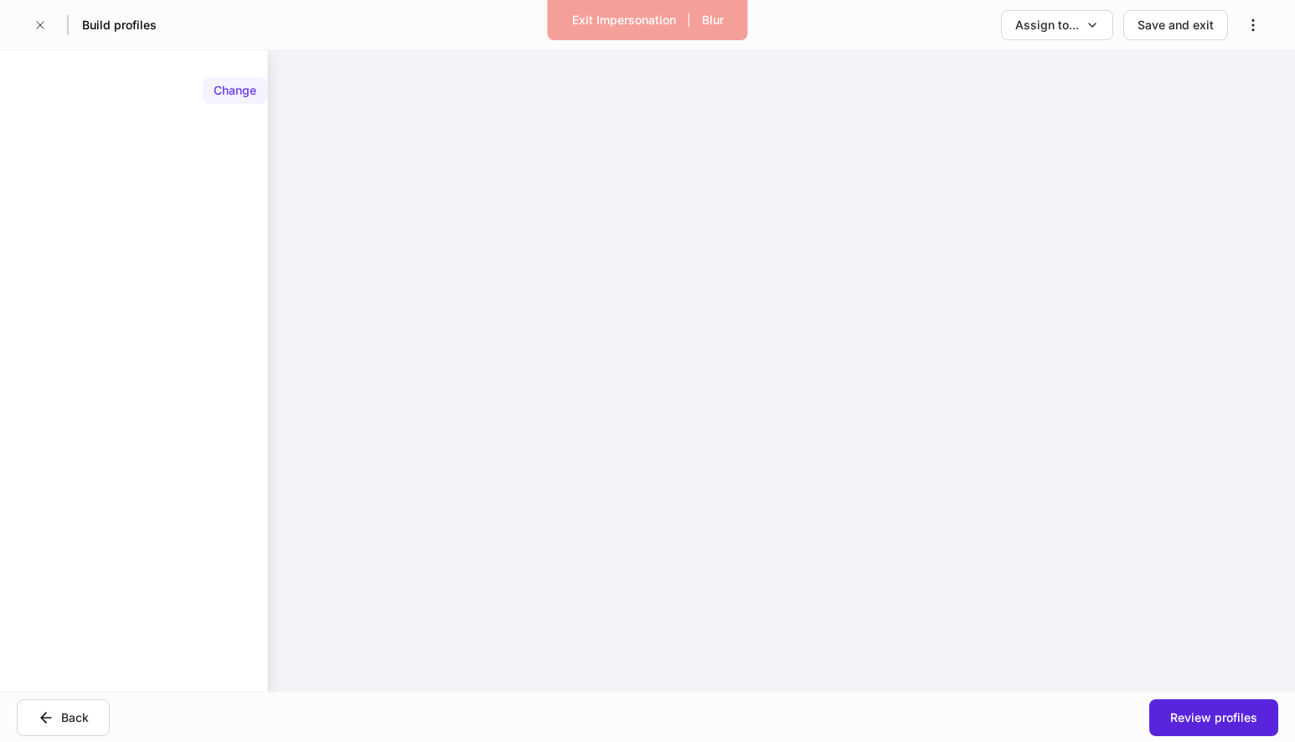
click at [235, 93] on div "Change" at bounding box center [235, 90] width 43 height 17
